Goal: Task Accomplishment & Management: Manage account settings

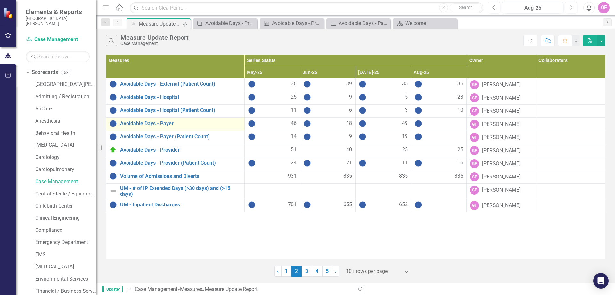
click at [156, 127] on div "Avoidable Days - Payer" at bounding box center [175, 124] width 132 height 8
click at [159, 125] on link "Avoidable Days - Payer" at bounding box center [180, 124] width 121 height 6
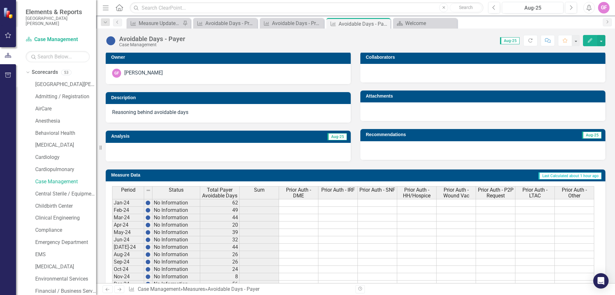
scroll to position [237, 0]
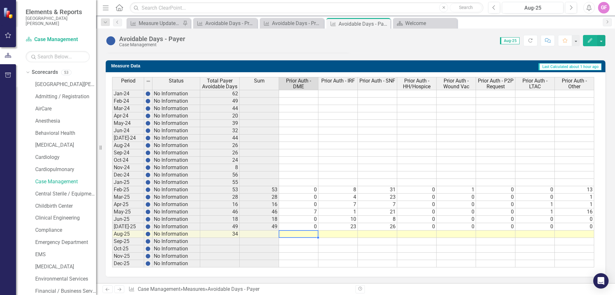
click at [307, 234] on td at bounding box center [298, 233] width 39 height 7
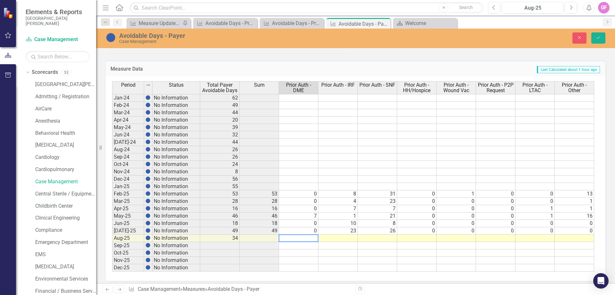
type textarea "0"
type textarea "3"
click at [389, 239] on td at bounding box center [377, 237] width 39 height 7
click at [388, 237] on td at bounding box center [377, 237] width 39 height 7
type textarea "16"
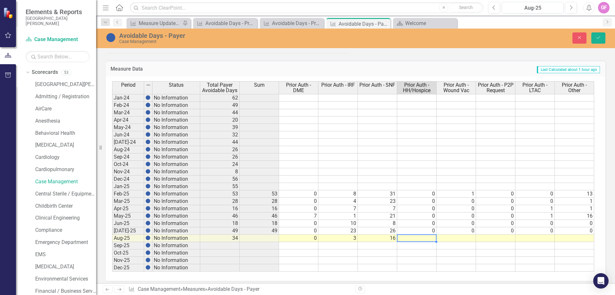
type textarea "1"
type textarea "0"
type textarea "3"
click at [586, 236] on td at bounding box center [574, 237] width 39 height 7
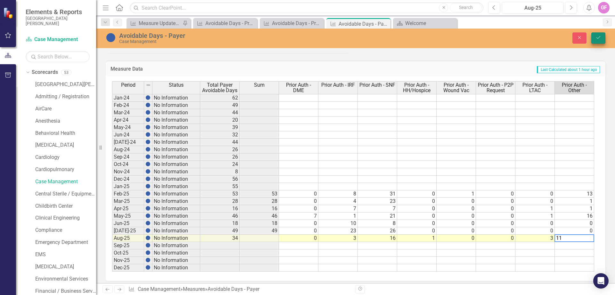
type textarea "11"
click at [596, 36] on icon "Save" at bounding box center [599, 37] width 6 height 4
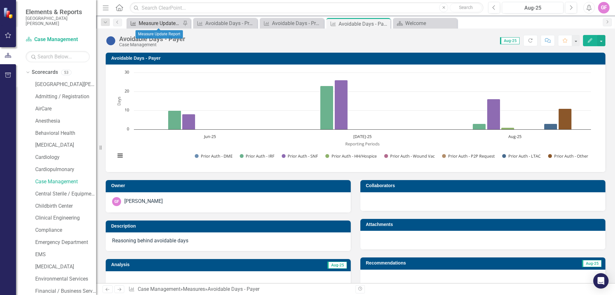
click at [143, 23] on div "Measure Update Report" at bounding box center [160, 23] width 42 height 8
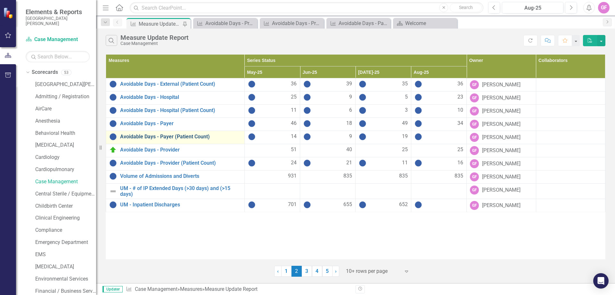
click at [147, 134] on link "Avoidable Days - Payer (Patient Count)" at bounding box center [180, 137] width 121 height 6
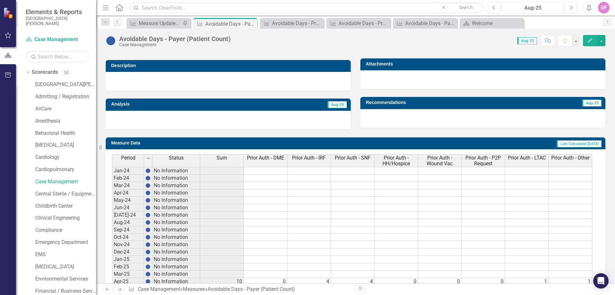
scroll to position [237, 0]
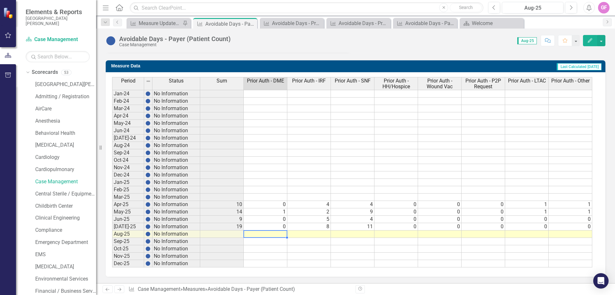
click at [273, 230] on td at bounding box center [266, 233] width 44 height 7
type textarea "0"
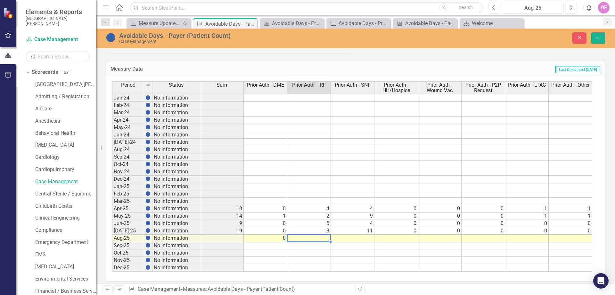
type textarea "1"
type textarea "7"
type textarea "1"
type textarea "0"
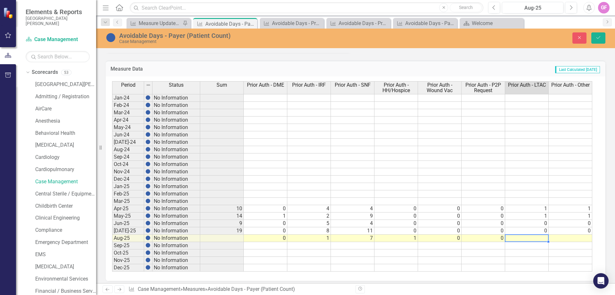
type textarea "1"
type textarea "2"
click at [598, 37] on icon "Save" at bounding box center [599, 37] width 6 height 4
